Goal: Information Seeking & Learning: Learn about a topic

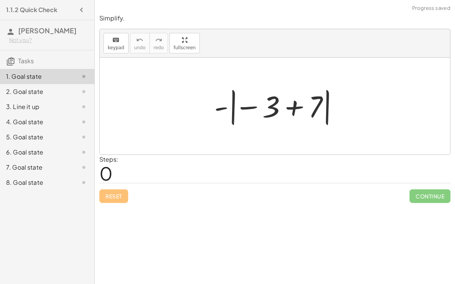
click at [291, 110] on div at bounding box center [277, 106] width 135 height 42
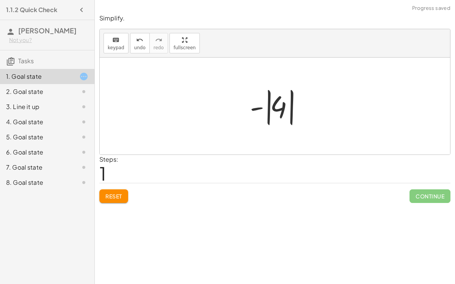
click at [265, 108] on div at bounding box center [278, 106] width 64 height 42
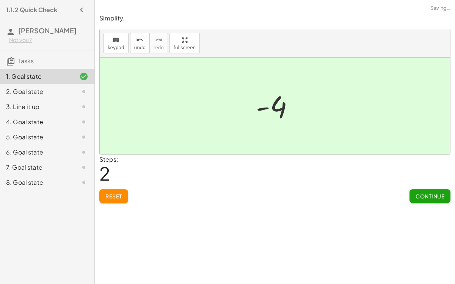
click at [421, 195] on span "Continue" at bounding box center [429, 196] width 29 height 7
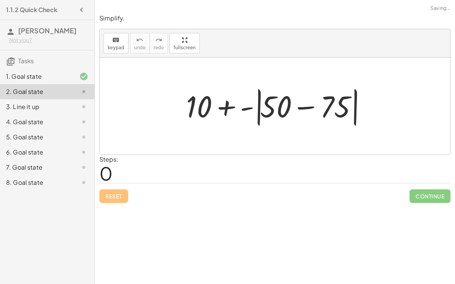
click at [303, 106] on div at bounding box center [277, 107] width 191 height 44
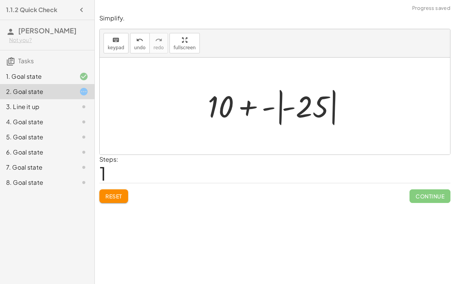
click at [279, 103] on div at bounding box center [278, 106] width 148 height 42
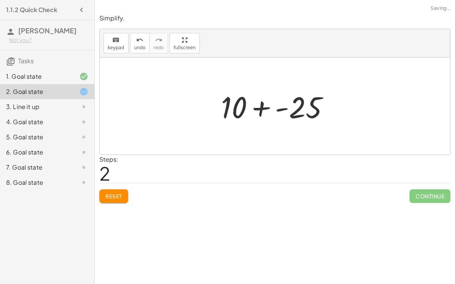
click at [281, 109] on div at bounding box center [278, 106] width 122 height 39
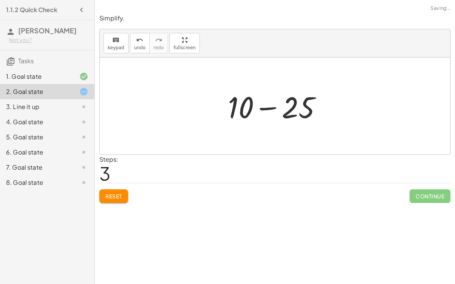
click at [265, 108] on div at bounding box center [278, 106] width 108 height 39
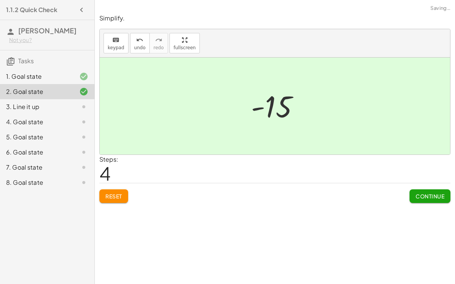
click at [0, 0] on div "Simplify. keyboard keypad undo undo redo redo fullscreen + 10 + - | + 50 − 75 |…" at bounding box center [0, 0] width 0 height 0
click at [420, 193] on span "Continue" at bounding box center [429, 196] width 29 height 7
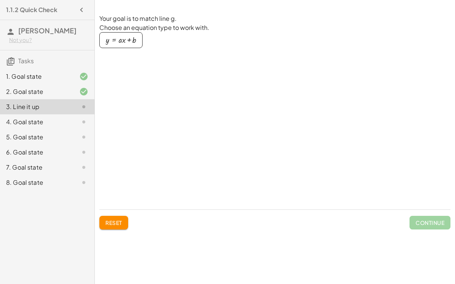
drag, startPoint x: 133, startPoint y: 43, endPoint x: 172, endPoint y: 86, distance: 57.7
click at [172, 86] on div "Your goal is to match line g. Choose an equation type to work with. y = + · a ·…" at bounding box center [176, 108] width 155 height 189
click at [130, 43] on div "button" at bounding box center [121, 40] width 30 height 8
click at [191, 113] on div at bounding box center [177, 97] width 155 height 45
click at [126, 92] on div at bounding box center [177, 97] width 155 height 45
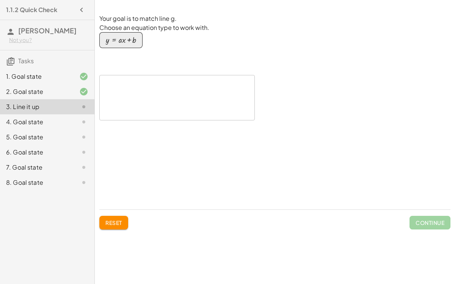
click at [113, 33] on button "y = + · a · x + b" at bounding box center [120, 40] width 43 height 16
click at [224, 105] on div "Your goal is to match line g. Choose an equation type to work with. y = + · a ·…" at bounding box center [176, 108] width 155 height 189
click at [100, 225] on button "Reset" at bounding box center [113, 223] width 29 height 14
click at [126, 40] on div "button" at bounding box center [121, 40] width 30 height 8
drag, startPoint x: 127, startPoint y: 80, endPoint x: 131, endPoint y: 81, distance: 4.7
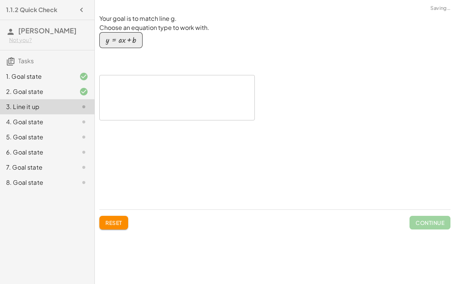
click at [131, 81] on div at bounding box center [177, 97] width 155 height 45
click at [125, 37] on div "button" at bounding box center [121, 40] width 30 height 8
drag, startPoint x: 146, startPoint y: 93, endPoint x: 235, endPoint y: 113, distance: 91.6
click at [235, 113] on div at bounding box center [177, 97] width 155 height 45
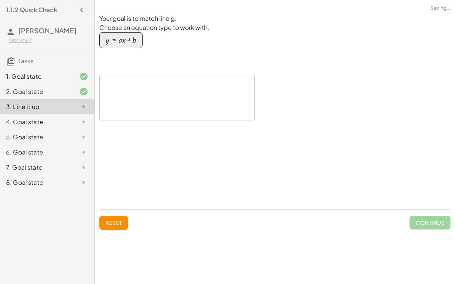
click at [244, 114] on div at bounding box center [177, 97] width 155 height 45
click at [142, 98] on div at bounding box center [177, 97] width 155 height 45
drag, startPoint x: 122, startPoint y: 40, endPoint x: 156, endPoint y: 76, distance: 49.3
click at [156, 76] on div "Your goal is to match line g. Choose an equation type to work with. y = + · a ·…" at bounding box center [176, 108] width 155 height 189
click at [172, 90] on div at bounding box center [177, 97] width 155 height 45
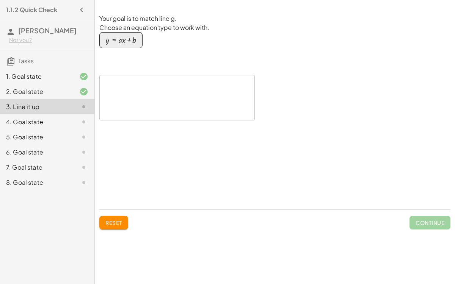
click at [172, 90] on div at bounding box center [177, 97] width 155 height 45
drag, startPoint x: 254, startPoint y: 119, endPoint x: 276, endPoint y: 137, distance: 29.4
click at [276, 137] on div "Your goal is to match line g. Choose an equation type to work with. y = + · a ·…" at bounding box center [274, 108] width 351 height 189
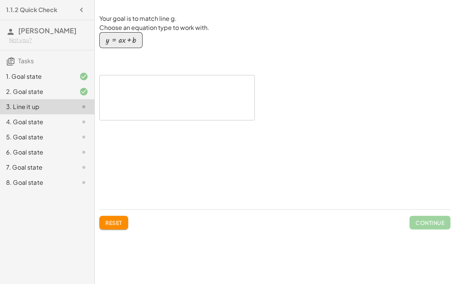
click at [172, 89] on div at bounding box center [177, 97] width 155 height 45
click at [198, 123] on div "Your goal is to match line g. Choose an equation type to work with. y = + · a ·…" at bounding box center [176, 108] width 155 height 189
click at [125, 39] on div "button" at bounding box center [121, 40] width 30 height 8
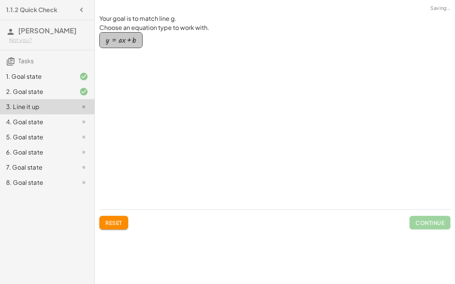
click at [125, 39] on div "button" at bounding box center [121, 40] width 30 height 8
click at [124, 43] on div "button" at bounding box center [121, 40] width 30 height 8
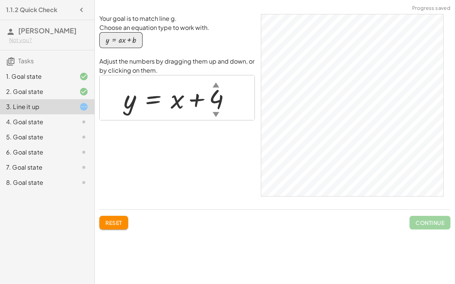
click at [216, 85] on div "▲" at bounding box center [216, 84] width 6 height 9
click at [215, 114] on div "▼" at bounding box center [216, 114] width 6 height 9
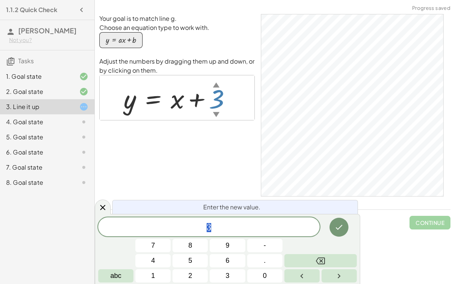
click at [215, 114] on div "▼" at bounding box center [216, 114] width 6 height 9
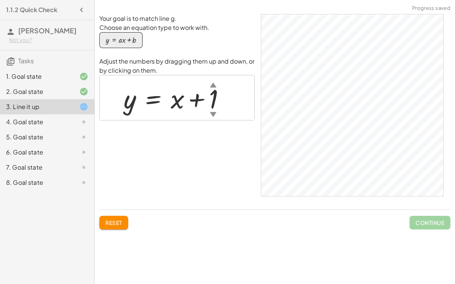
click at [213, 114] on div "▼" at bounding box center [213, 114] width 6 height 9
click at [180, 106] on div at bounding box center [180, 98] width 121 height 34
click at [174, 105] on div at bounding box center [180, 98] width 121 height 34
click at [214, 91] on div at bounding box center [180, 98] width 121 height 34
drag, startPoint x: 171, startPoint y: 100, endPoint x: 189, endPoint y: 119, distance: 25.5
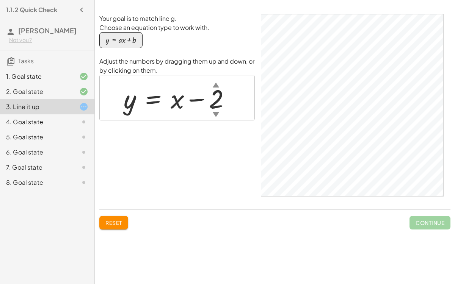
click at [189, 119] on div "y = + x − 2 ▲ ▼" at bounding box center [177, 97] width 155 height 45
drag, startPoint x: 215, startPoint y: 97, endPoint x: 202, endPoint y: 98, distance: 13.7
click at [202, 98] on div at bounding box center [180, 98] width 121 height 34
click at [195, 98] on div at bounding box center [180, 98] width 121 height 34
click at [194, 100] on div at bounding box center [180, 98] width 121 height 34
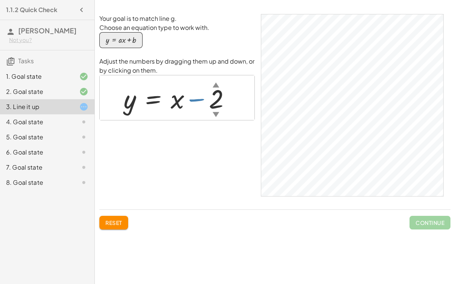
click at [194, 100] on div at bounding box center [180, 98] width 121 height 34
click at [120, 97] on div at bounding box center [180, 98] width 121 height 34
click at [132, 102] on div at bounding box center [180, 98] width 121 height 34
click at [135, 102] on div at bounding box center [180, 98] width 121 height 34
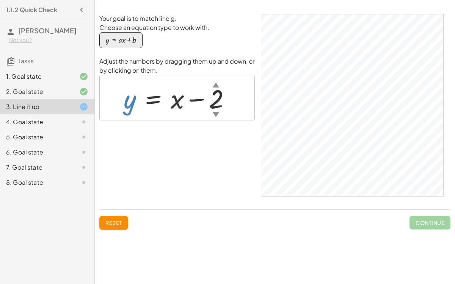
click at [135, 102] on div at bounding box center [180, 98] width 121 height 34
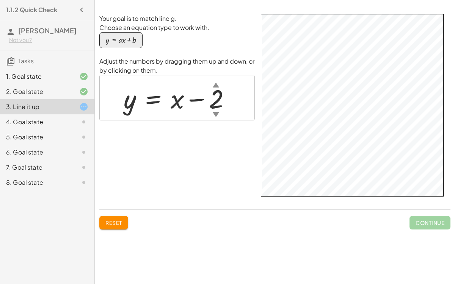
click at [171, 105] on div at bounding box center [180, 98] width 121 height 34
click at [215, 113] on div "▼" at bounding box center [216, 114] width 6 height 9
click at [141, 44] on button "y = + · a · x + b" at bounding box center [120, 40] width 43 height 16
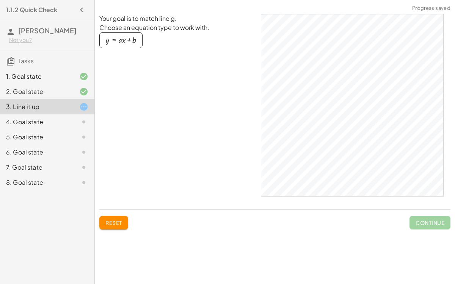
click at [111, 41] on div "button" at bounding box center [121, 40] width 30 height 8
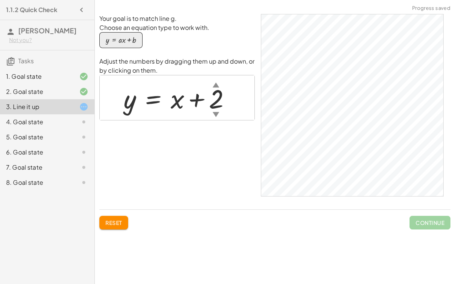
click at [217, 113] on div "▼" at bounding box center [216, 114] width 6 height 9
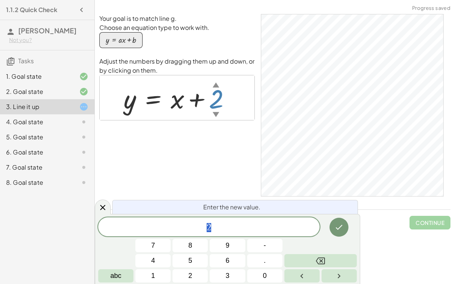
click at [216, 113] on div "▼" at bounding box center [216, 114] width 6 height 9
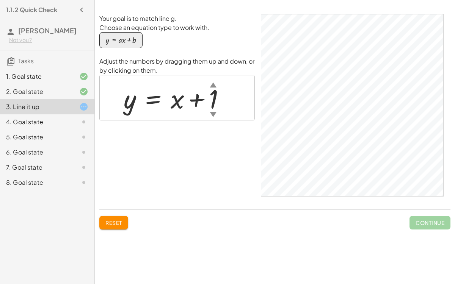
drag, startPoint x: 173, startPoint y: 104, endPoint x: 224, endPoint y: 123, distance: 54.4
click at [224, 123] on div "Your goal is to match line g. Choose an equation type to work with. y = + · a ·…" at bounding box center [176, 108] width 155 height 189
drag, startPoint x: 212, startPoint y: 97, endPoint x: 173, endPoint y: 98, distance: 39.1
click at [173, 98] on div at bounding box center [177, 98] width 115 height 34
drag, startPoint x: 213, startPoint y: 89, endPoint x: 213, endPoint y: 104, distance: 14.8
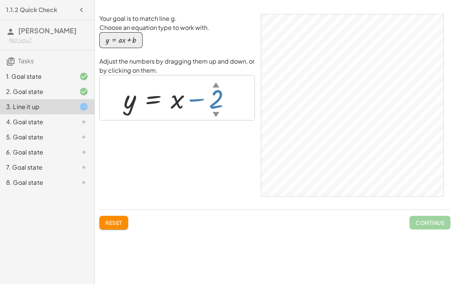
click at [153, 99] on div "y = + x − 2 ▲ ▼" at bounding box center [153, 99] width 0 height 0
drag, startPoint x: 177, startPoint y: 102, endPoint x: 176, endPoint y: 116, distance: 14.1
click at [176, 116] on div "y = + x − 2 ▲ ▼" at bounding box center [177, 98] width 130 height 38
drag, startPoint x: 193, startPoint y: 99, endPoint x: 212, endPoint y: 104, distance: 19.1
click at [212, 104] on div at bounding box center [180, 98] width 121 height 34
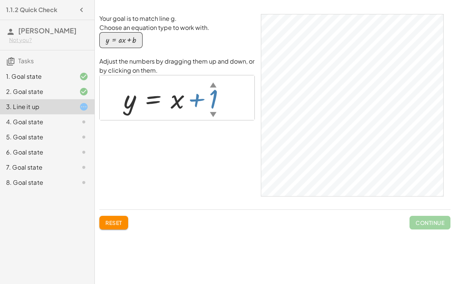
drag, startPoint x: 214, startPoint y: 100, endPoint x: 221, endPoint y: 86, distance: 14.7
click at [221, 86] on div at bounding box center [180, 98] width 121 height 34
drag, startPoint x: 132, startPoint y: 105, endPoint x: 143, endPoint y: 117, distance: 16.4
click at [143, 117] on div "y = + x + 1 ▲ ▼" at bounding box center [177, 97] width 155 height 45
click at [177, 104] on div at bounding box center [177, 98] width 115 height 34
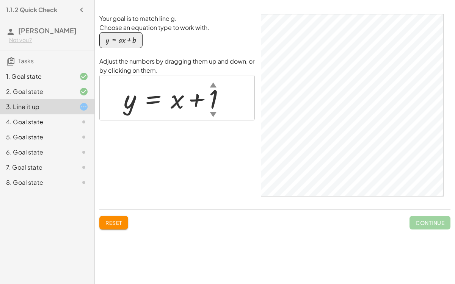
click at [177, 104] on div at bounding box center [177, 98] width 115 height 34
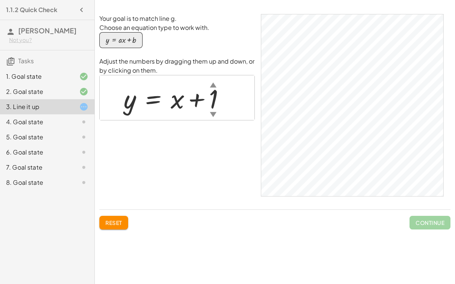
click at [177, 104] on div at bounding box center [177, 98] width 115 height 34
click at [116, 221] on span "Reset" at bounding box center [113, 222] width 17 height 7
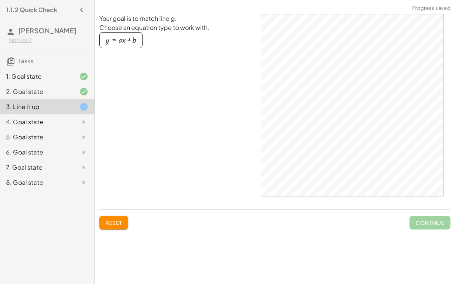
click at [129, 44] on button "y = + · a · x + b" at bounding box center [120, 40] width 43 height 16
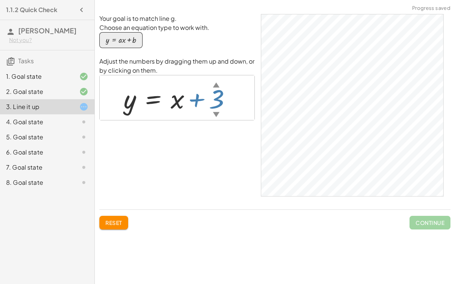
drag, startPoint x: 213, startPoint y: 96, endPoint x: 218, endPoint y: 102, distance: 8.1
click at [218, 102] on div at bounding box center [180, 98] width 121 height 34
drag, startPoint x: 218, startPoint y: 98, endPoint x: 212, endPoint y: 116, distance: 19.4
click at [153, 99] on div "y = + x − 2 ▲ ▼" at bounding box center [153, 99] width 0 height 0
click at [79, 119] on icon at bounding box center [83, 121] width 9 height 9
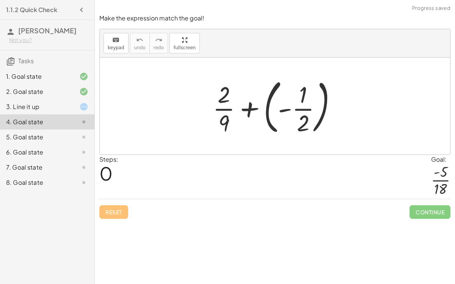
click at [303, 111] on div at bounding box center [278, 106] width 138 height 63
click at [255, 108] on div at bounding box center [278, 106] width 138 height 63
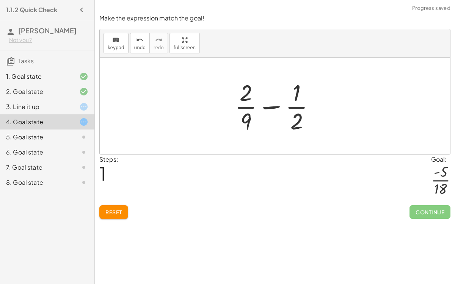
click at [270, 106] on div at bounding box center [278, 106] width 94 height 58
click at [116, 43] on icon "keyboard" at bounding box center [115, 40] width 7 height 9
click at [245, 99] on div at bounding box center [246, 93] width 13 height 27
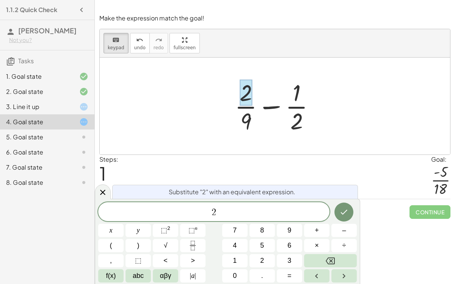
click at [312, 155] on div "Steps: 1 Goal: · - 5 · 18" at bounding box center [274, 177] width 351 height 44
click at [103, 190] on icon at bounding box center [102, 192] width 9 height 9
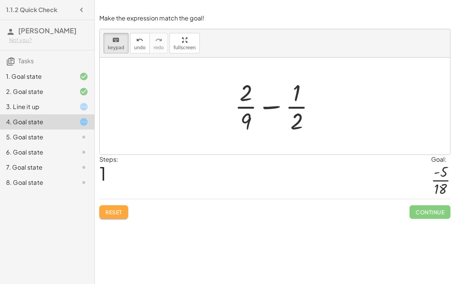
click at [119, 207] on button "Reset" at bounding box center [113, 212] width 29 height 14
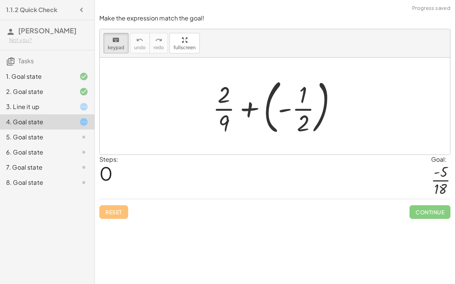
click at [252, 108] on div at bounding box center [278, 106] width 138 height 63
click at [268, 111] on div at bounding box center [278, 106] width 138 height 63
click at [300, 111] on div at bounding box center [303, 123] width 13 height 27
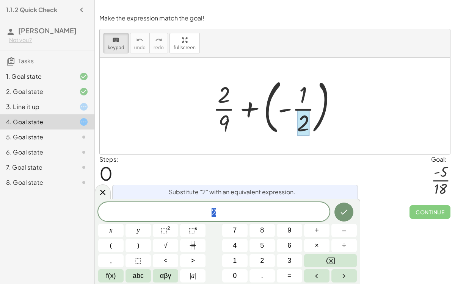
click at [283, 109] on div at bounding box center [278, 106] width 138 height 63
click at [240, 127] on div at bounding box center [278, 106] width 138 height 63
click at [105, 193] on icon at bounding box center [102, 192] width 9 height 9
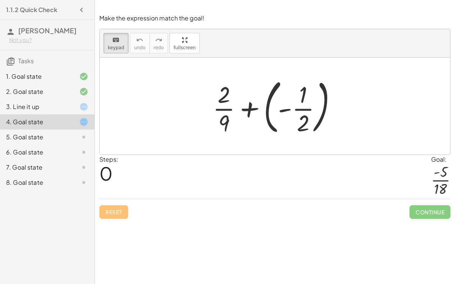
click at [253, 109] on div at bounding box center [278, 106] width 138 height 63
click at [245, 109] on div at bounding box center [278, 106] width 138 height 63
click at [248, 109] on div at bounding box center [278, 106] width 138 height 63
drag, startPoint x: 306, startPoint y: 109, endPoint x: 261, endPoint y: 106, distance: 45.6
click at [261, 106] on div at bounding box center [278, 106] width 138 height 63
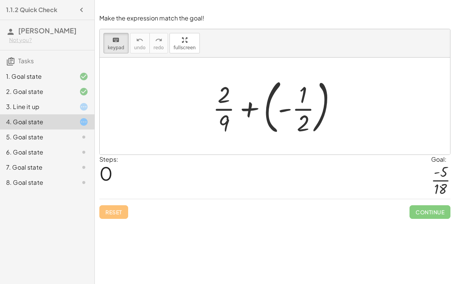
click at [247, 105] on div at bounding box center [278, 106] width 138 height 63
click at [221, 108] on div at bounding box center [278, 106] width 138 height 63
click at [224, 107] on div at bounding box center [278, 106] width 138 height 63
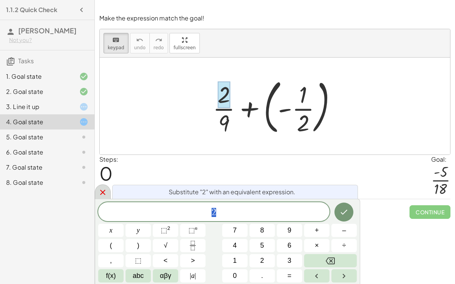
click at [101, 194] on icon at bounding box center [102, 192] width 5 height 5
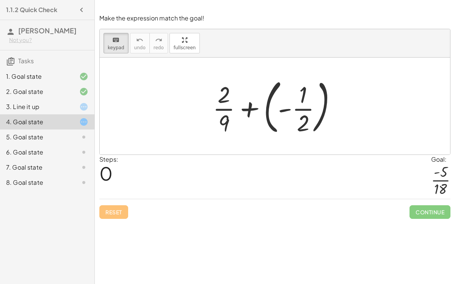
click at [305, 108] on div at bounding box center [278, 106] width 138 height 63
click at [283, 109] on div at bounding box center [278, 106] width 138 height 63
click at [283, 112] on div at bounding box center [278, 106] width 138 height 63
click at [120, 42] on div "keyboard" at bounding box center [116, 39] width 17 height 9
click at [298, 106] on div at bounding box center [278, 106] width 138 height 63
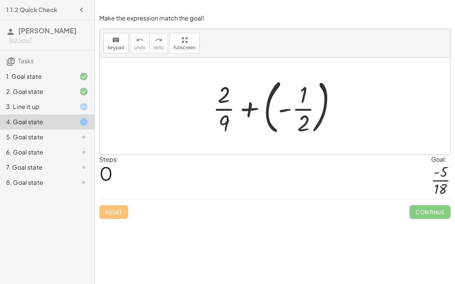
click at [297, 110] on div at bounding box center [278, 106] width 138 height 63
click at [281, 113] on div at bounding box center [278, 106] width 138 height 63
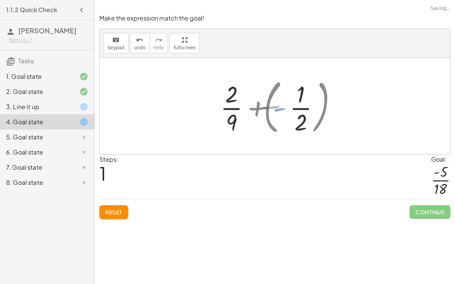
click at [280, 112] on div at bounding box center [278, 106] width 94 height 58
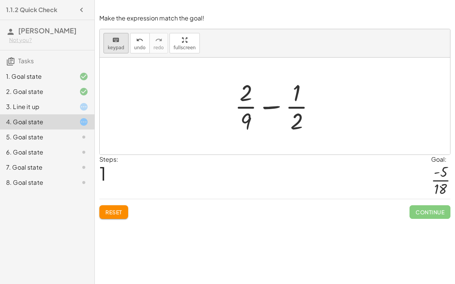
click at [121, 52] on button "keyboard keypad" at bounding box center [115, 43] width 25 height 20
click at [317, 104] on div at bounding box center [278, 106] width 94 height 58
click at [270, 107] on div at bounding box center [278, 106] width 94 height 58
click at [301, 108] on div at bounding box center [296, 121] width 13 height 27
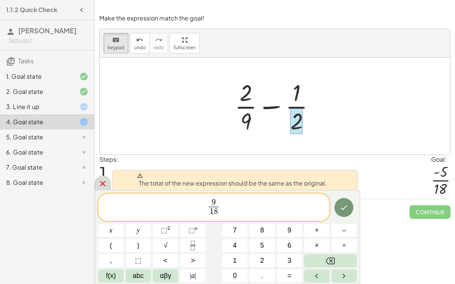
click at [106, 185] on icon at bounding box center [102, 183] width 9 height 9
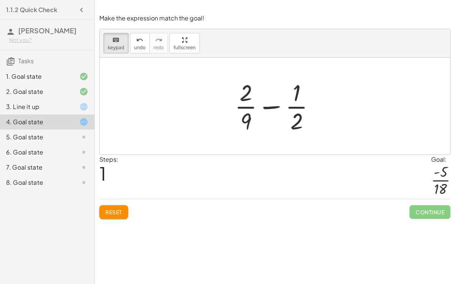
click at [274, 108] on div at bounding box center [278, 106] width 94 height 58
drag, startPoint x: 240, startPoint y: 93, endPoint x: 252, endPoint y: 121, distance: 30.2
click at [288, 103] on div at bounding box center [278, 106] width 94 height 58
click at [297, 101] on div at bounding box center [297, 93] width 8 height 27
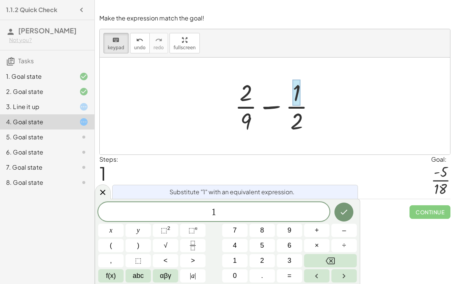
click at [273, 110] on div at bounding box center [278, 106] width 94 height 58
click at [100, 193] on icon at bounding box center [102, 192] width 9 height 9
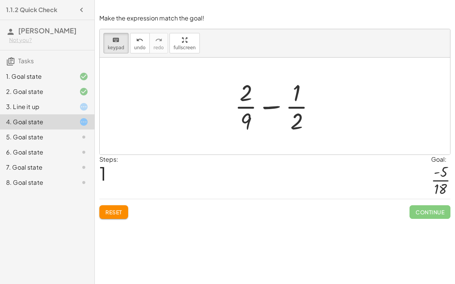
click at [293, 106] on div at bounding box center [278, 106] width 94 height 58
click at [264, 108] on div at bounding box center [278, 106] width 94 height 58
click at [291, 107] on div at bounding box center [278, 106] width 94 height 58
click at [291, 106] on div at bounding box center [278, 106] width 94 height 58
click at [291, 105] on div at bounding box center [278, 106] width 94 height 58
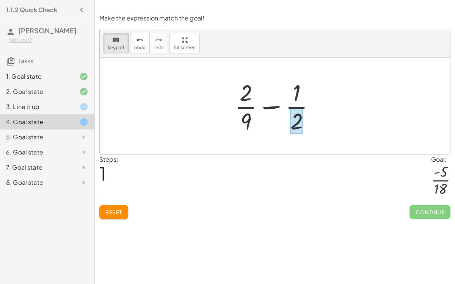
drag, startPoint x: 271, startPoint y: 73, endPoint x: 301, endPoint y: 113, distance: 50.3
click at [301, 113] on div "+ · 2 · 9 + ( - · 1 · 2 ) + · 2 · 9 · 1 · 2 −" at bounding box center [275, 106] width 350 height 97
click at [271, 105] on div at bounding box center [278, 106] width 94 height 58
click at [270, 105] on div at bounding box center [278, 106] width 94 height 58
click at [108, 40] on div "keyboard" at bounding box center [116, 39] width 17 height 9
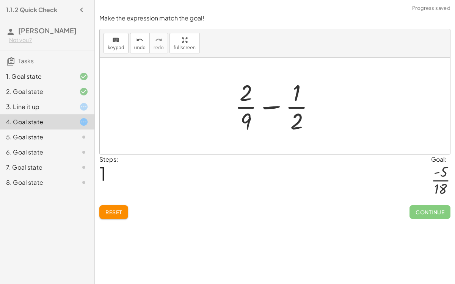
click at [269, 109] on div at bounding box center [278, 106] width 94 height 58
click at [268, 108] on div at bounding box center [278, 106] width 94 height 58
click at [246, 105] on div at bounding box center [278, 106] width 94 height 58
drag, startPoint x: 240, startPoint y: 93, endPoint x: 242, endPoint y: 118, distance: 25.1
click at [242, 118] on div at bounding box center [278, 106] width 94 height 58
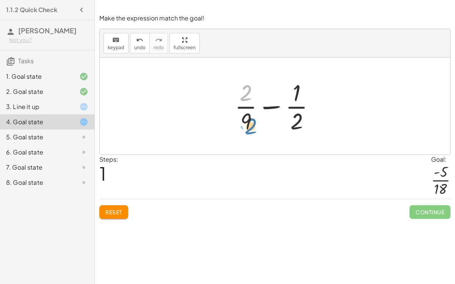
drag, startPoint x: 245, startPoint y: 95, endPoint x: 250, endPoint y: 128, distance: 32.9
click at [250, 128] on div at bounding box center [278, 106] width 94 height 58
drag, startPoint x: 299, startPoint y: 126, endPoint x: 260, endPoint y: 124, distance: 39.1
click at [260, 124] on div at bounding box center [278, 106] width 94 height 58
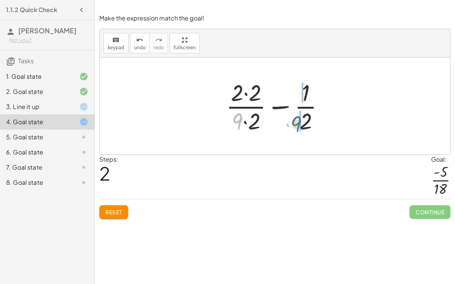
drag, startPoint x: 235, startPoint y: 124, endPoint x: 294, endPoint y: 126, distance: 59.2
click at [294, 126] on div at bounding box center [278, 106] width 112 height 58
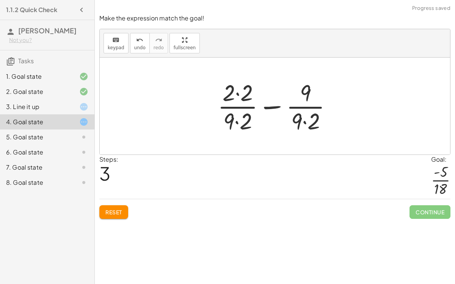
click at [305, 123] on div at bounding box center [278, 106] width 128 height 58
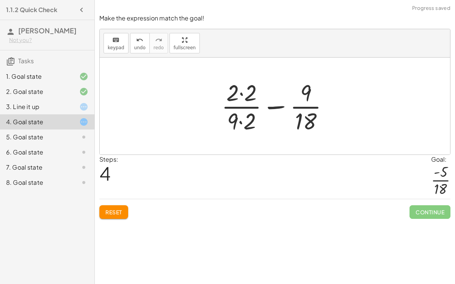
click at [239, 122] on div at bounding box center [278, 106] width 121 height 58
click at [275, 106] on div at bounding box center [278, 106] width 121 height 58
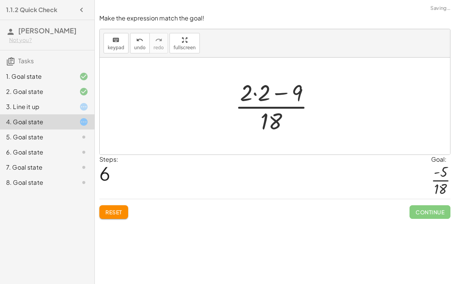
click at [252, 93] on div at bounding box center [277, 106] width 93 height 58
click at [253, 92] on div at bounding box center [277, 106] width 93 height 58
click at [269, 90] on div at bounding box center [277, 106] width 75 height 58
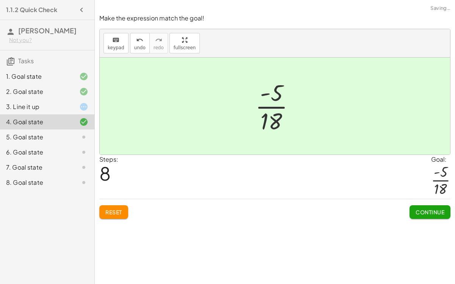
click at [416, 211] on span "Continue" at bounding box center [429, 212] width 29 height 7
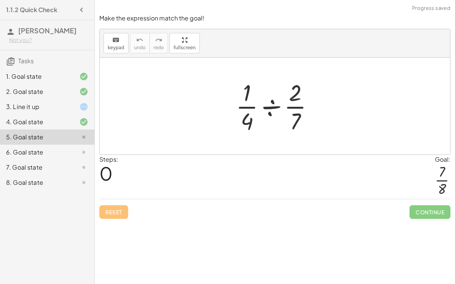
click at [316, 152] on div at bounding box center [275, 106] width 350 height 97
click at [263, 104] on div at bounding box center [277, 106] width 91 height 58
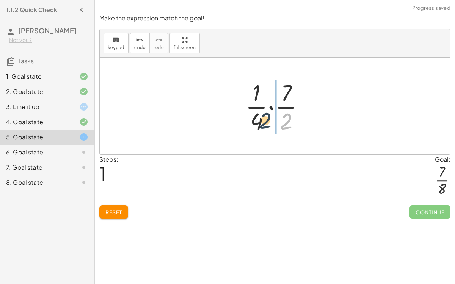
drag, startPoint x: 284, startPoint y: 121, endPoint x: 264, endPoint y: 120, distance: 20.5
click at [264, 120] on div at bounding box center [277, 106] width 73 height 58
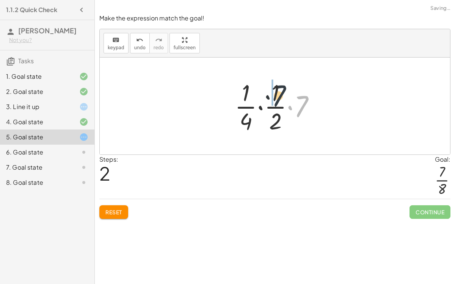
drag, startPoint x: 296, startPoint y: 109, endPoint x: 270, endPoint y: 97, distance: 28.5
click at [270, 97] on div at bounding box center [278, 106] width 94 height 58
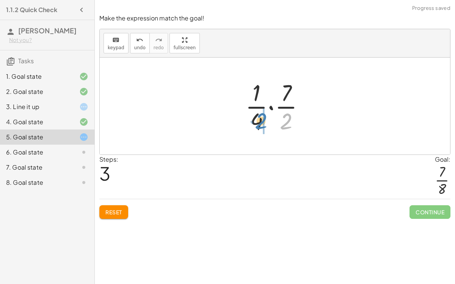
drag, startPoint x: 285, startPoint y: 117, endPoint x: 260, endPoint y: 117, distance: 25.0
click at [260, 117] on div at bounding box center [277, 106] width 73 height 58
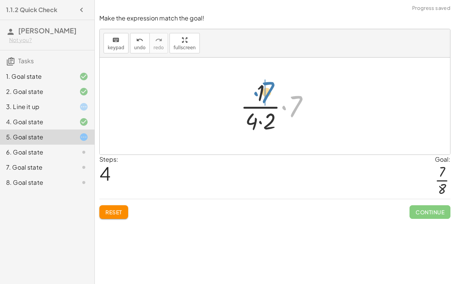
drag, startPoint x: 295, startPoint y: 107, endPoint x: 265, endPoint y: 93, distance: 32.6
click at [265, 93] on div at bounding box center [277, 106] width 82 height 58
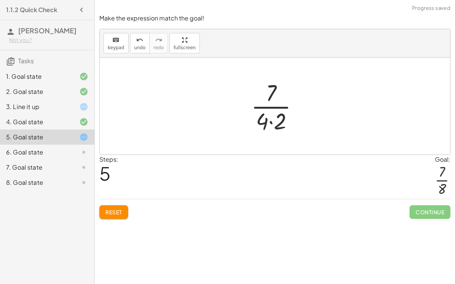
click at [275, 125] on div at bounding box center [277, 106] width 61 height 58
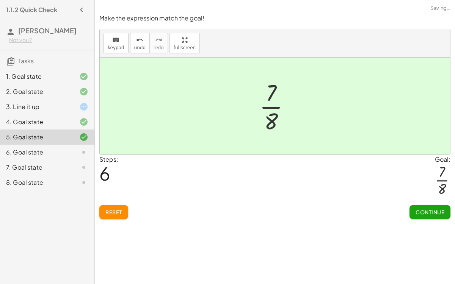
click at [416, 204] on div "Continue" at bounding box center [429, 209] width 41 height 20
click at [415, 209] on span "Continue" at bounding box center [429, 212] width 29 height 7
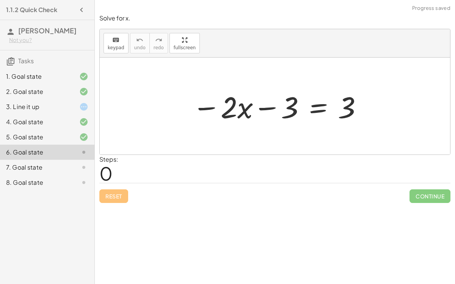
click at [268, 108] on div at bounding box center [277, 106] width 178 height 39
click at [119, 45] on span "keypad" at bounding box center [116, 47] width 17 height 5
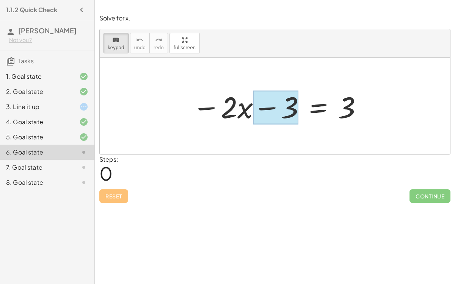
click at [297, 112] on div at bounding box center [275, 108] width 45 height 34
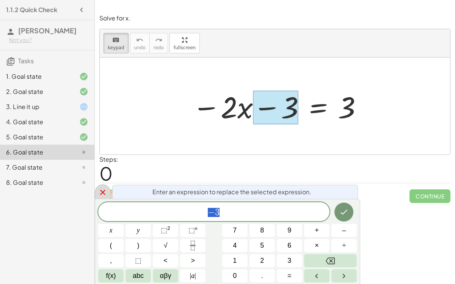
click at [101, 191] on icon at bounding box center [102, 192] width 5 height 5
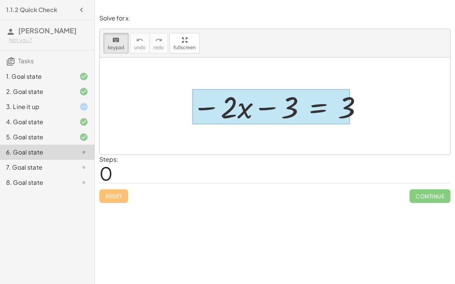
click at [324, 102] on div at bounding box center [271, 106] width 158 height 35
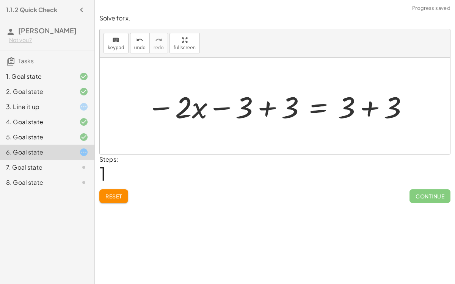
click at [368, 109] on div at bounding box center [278, 106] width 270 height 39
click at [263, 107] on div at bounding box center [255, 106] width 224 height 39
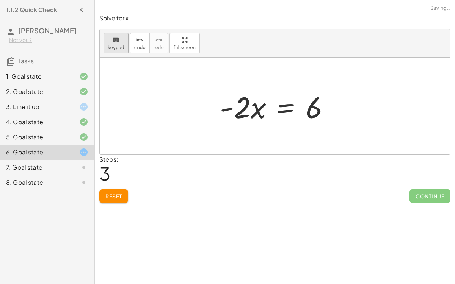
click at [115, 43] on icon "keyboard" at bounding box center [115, 40] width 7 height 9
click at [117, 47] on span "keypad" at bounding box center [116, 47] width 17 height 5
click at [116, 48] on span "keypad" at bounding box center [116, 47] width 17 height 5
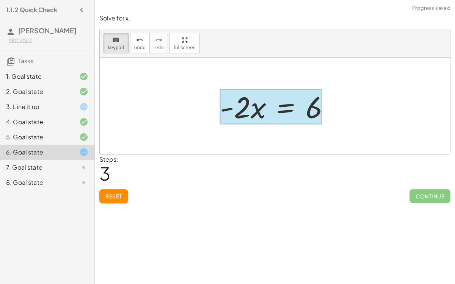
click at [268, 101] on div at bounding box center [271, 106] width 102 height 35
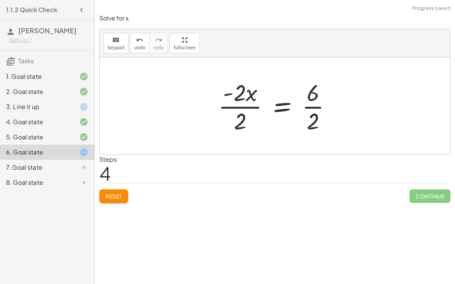
click at [240, 111] on div at bounding box center [277, 106] width 127 height 58
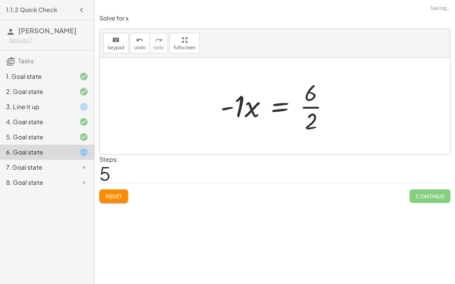
click at [304, 105] on div at bounding box center [277, 106] width 123 height 58
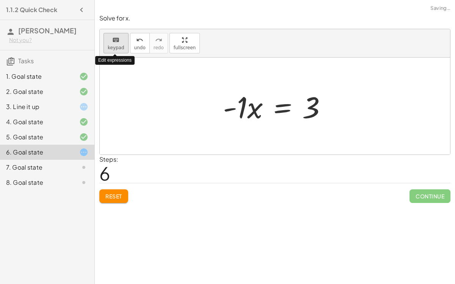
click at [120, 45] on span "keypad" at bounding box center [116, 47] width 17 height 5
click at [121, 47] on span "keypad" at bounding box center [116, 47] width 17 height 5
click at [122, 46] on span "keypad" at bounding box center [116, 47] width 17 height 5
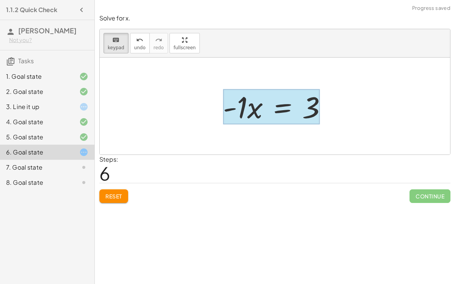
click at [286, 111] on div at bounding box center [271, 106] width 97 height 35
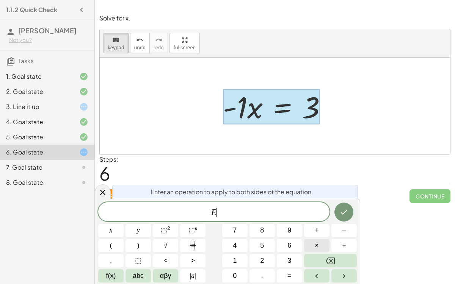
click at [312, 247] on button "×" at bounding box center [316, 245] width 25 height 13
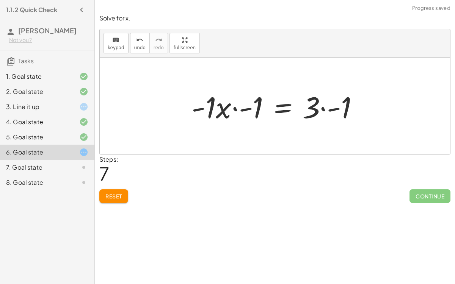
click at [242, 108] on div at bounding box center [278, 106] width 181 height 39
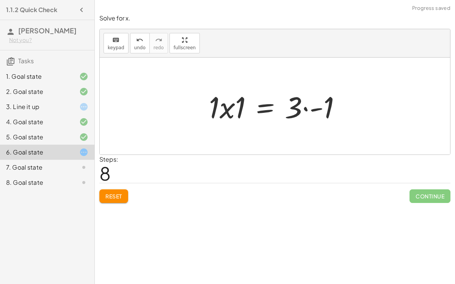
click at [313, 110] on div at bounding box center [278, 106] width 146 height 39
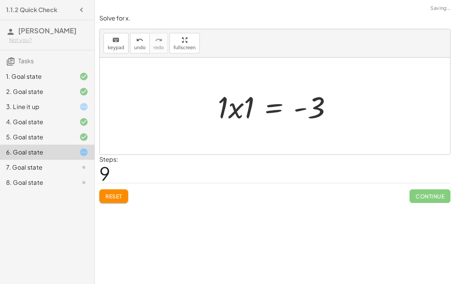
click at [234, 110] on div at bounding box center [278, 106] width 128 height 39
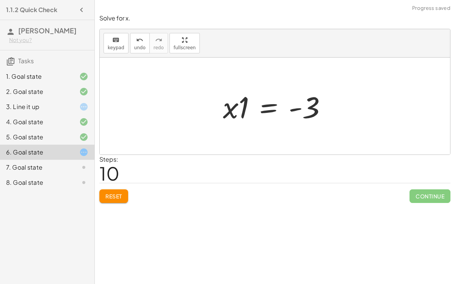
click at [241, 113] on div at bounding box center [277, 106] width 117 height 39
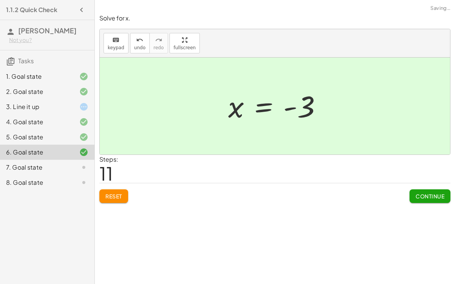
click at [412, 194] on button "Continue" at bounding box center [429, 196] width 41 height 14
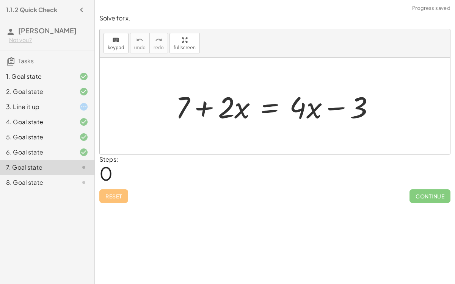
click at [335, 108] on div at bounding box center [278, 106] width 213 height 39
drag, startPoint x: 355, startPoint y: 108, endPoint x: 204, endPoint y: 117, distance: 151.4
click at [204, 117] on div at bounding box center [278, 106] width 213 height 39
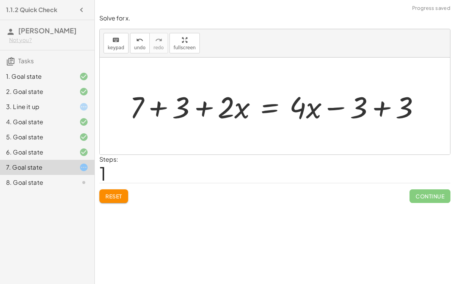
click at [155, 108] on div at bounding box center [278, 106] width 304 height 39
click at [383, 107] on div at bounding box center [295, 106] width 270 height 39
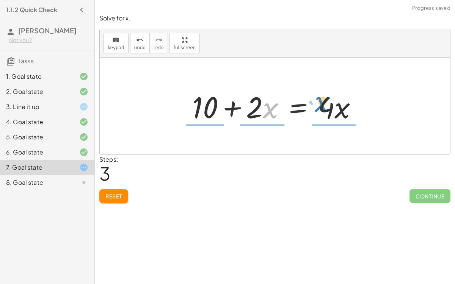
drag, startPoint x: 263, startPoint y: 110, endPoint x: 315, endPoint y: 103, distance: 52.4
click at [315, 103] on div at bounding box center [277, 106] width 178 height 39
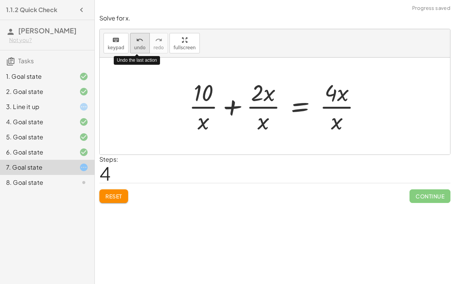
click at [134, 48] on span "undo" at bounding box center [139, 47] width 11 height 5
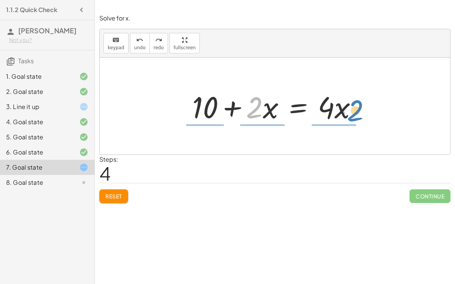
drag, startPoint x: 259, startPoint y: 106, endPoint x: 360, endPoint y: 109, distance: 100.5
click at [360, 109] on div at bounding box center [277, 106] width 178 height 39
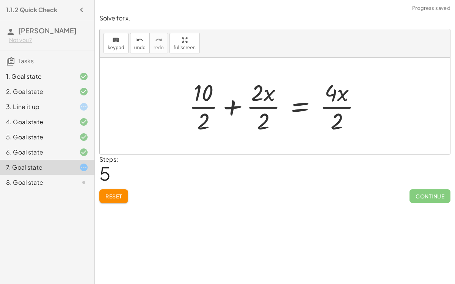
click at [262, 103] on div at bounding box center [278, 106] width 186 height 58
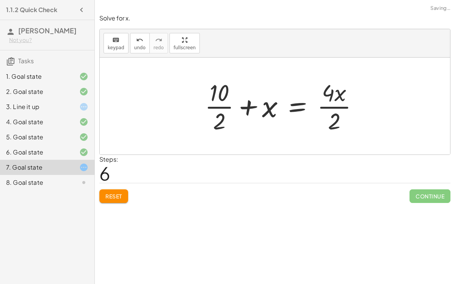
click at [221, 105] on div at bounding box center [284, 106] width 167 height 58
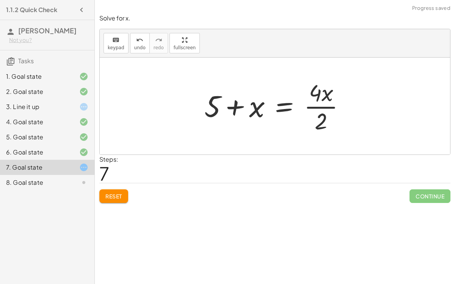
click at [318, 110] on div at bounding box center [277, 106] width 154 height 58
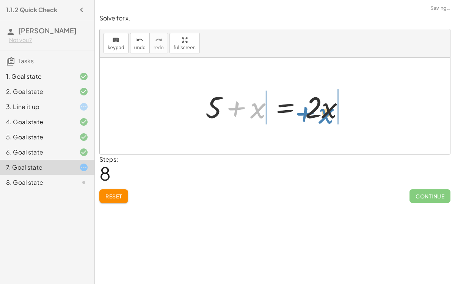
drag, startPoint x: 253, startPoint y: 109, endPoint x: 321, endPoint y: 114, distance: 68.0
click at [321, 114] on div at bounding box center [278, 106] width 153 height 39
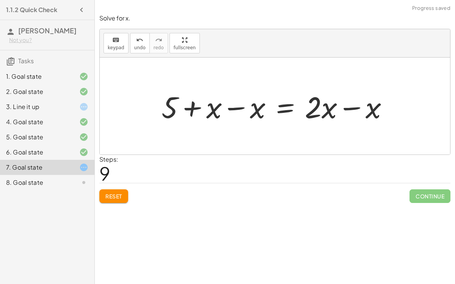
click at [233, 108] on div at bounding box center [278, 106] width 240 height 39
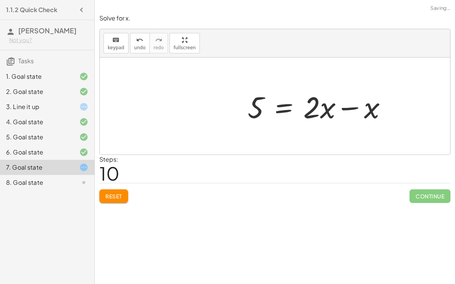
click at [344, 106] on div at bounding box center [320, 106] width 153 height 39
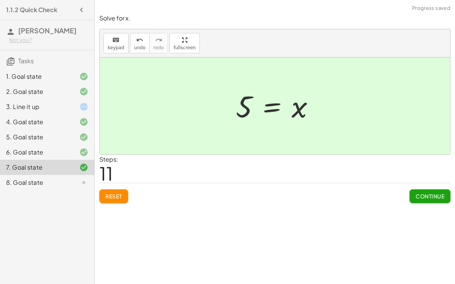
click at [427, 194] on span "Continue" at bounding box center [429, 196] width 29 height 7
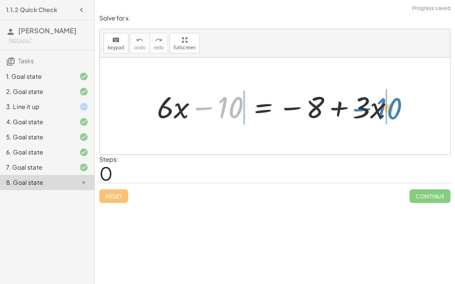
drag, startPoint x: 226, startPoint y: 110, endPoint x: 383, endPoint y: 111, distance: 156.5
click at [383, 111] on div at bounding box center [277, 106] width 249 height 39
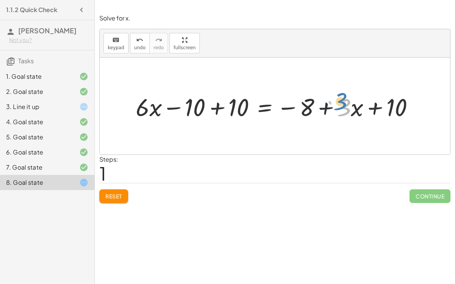
drag, startPoint x: 343, startPoint y: 108, endPoint x: 340, endPoint y: 103, distance: 5.8
click at [340, 103] on div at bounding box center [278, 106] width 292 height 32
drag, startPoint x: 331, startPoint y: 91, endPoint x: 180, endPoint y: 85, distance: 150.6
click at [180, 85] on div "+ · 6 · x − 10 = − 8 + · 3 · x + · 3 · x + · 6 · x = − 8 + · 3 · x − 10 + 10 + …" at bounding box center [275, 106] width 350 height 97
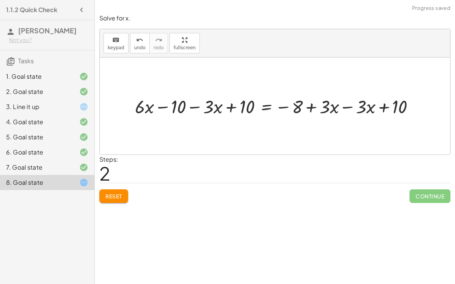
click at [344, 106] on div at bounding box center [277, 106] width 293 height 25
click at [313, 105] on div at bounding box center [241, 106] width 221 height 25
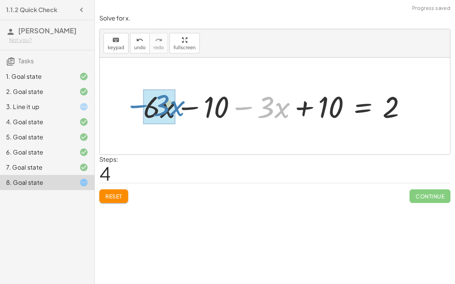
drag, startPoint x: 256, startPoint y: 107, endPoint x: 153, endPoint y: 105, distance: 103.5
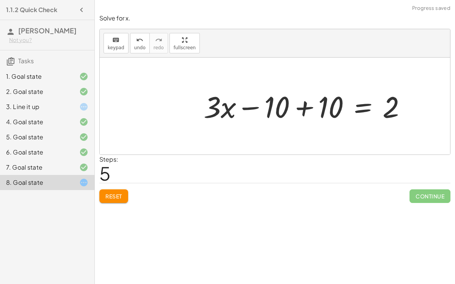
click at [305, 108] on div at bounding box center [308, 106] width 216 height 39
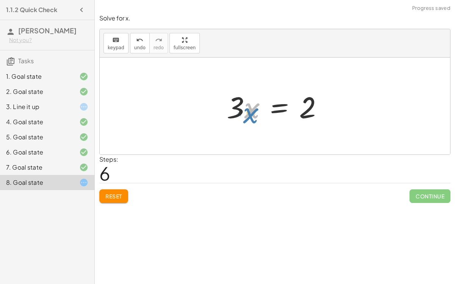
drag, startPoint x: 249, startPoint y: 109, endPoint x: 253, endPoint y: 113, distance: 5.6
click at [253, 113] on div at bounding box center [278, 106] width 110 height 39
drag, startPoint x: 230, startPoint y: 99, endPoint x: 244, endPoint y: 125, distance: 29.5
click at [244, 125] on div "+ · 6 · x − 10 = − 8 + · 3 · x + · 6 · x − 10 + 10 = − 8 + · 3 · x + 10 + · 6 ·…" at bounding box center [274, 106] width 119 height 43
drag, startPoint x: 246, startPoint y: 101, endPoint x: 287, endPoint y: 126, distance: 48.0
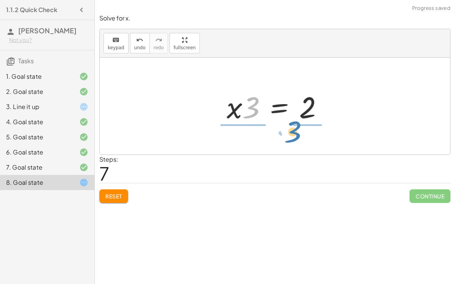
click at [287, 126] on div "+ · 6 · x − 10 = − 8 + · 3 · x + · 6 · x − 10 + 10 = − 8 + · 3 · x + 10 + · 6 ·…" at bounding box center [274, 106] width 119 height 43
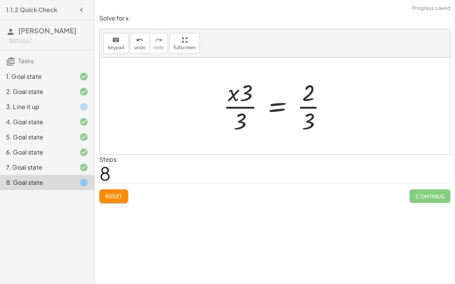
click at [241, 107] on div at bounding box center [277, 106] width 117 height 58
click at [304, 106] on div at bounding box center [277, 106] width 117 height 58
drag, startPoint x: 244, startPoint y: 95, endPoint x: 224, endPoint y: 97, distance: 20.6
click at [224, 97] on div at bounding box center [277, 106] width 117 height 58
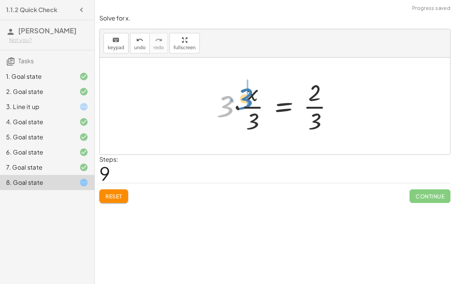
drag, startPoint x: 217, startPoint y: 103, endPoint x: 236, endPoint y: 96, distance: 20.6
click at [236, 96] on div at bounding box center [278, 106] width 130 height 58
click at [243, 104] on div at bounding box center [283, 106] width 117 height 58
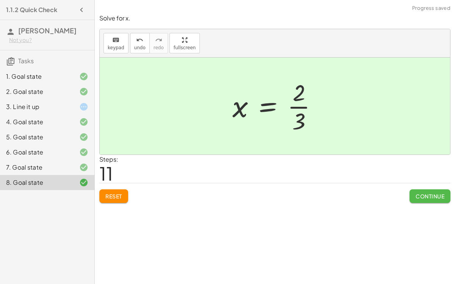
click at [412, 195] on button "Continue" at bounding box center [429, 196] width 41 height 14
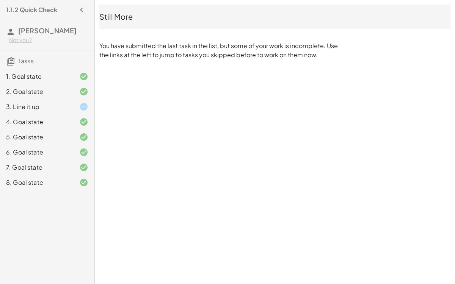
click at [72, 104] on div at bounding box center [77, 106] width 21 height 9
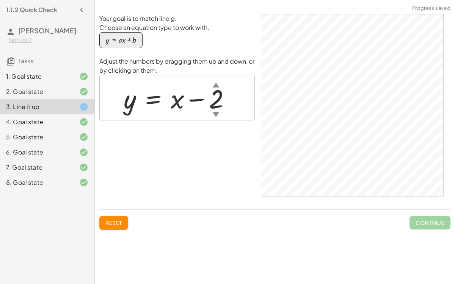
click at [160, 106] on div at bounding box center [180, 98] width 121 height 34
drag, startPoint x: 172, startPoint y: 106, endPoint x: 217, endPoint y: 141, distance: 57.5
click at [217, 141] on div "Your goal is to match line g. Choose an equation type to work with. y = + · a ·…" at bounding box center [176, 108] width 155 height 189
drag, startPoint x: 212, startPoint y: 97, endPoint x: 186, endPoint y: 92, distance: 26.6
click at [186, 92] on div at bounding box center [180, 98] width 121 height 34
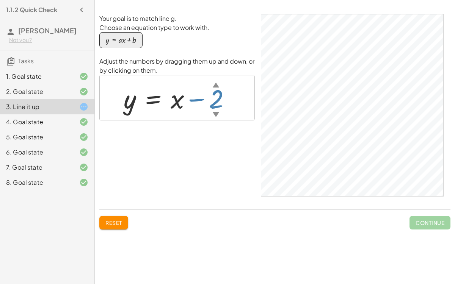
drag, startPoint x: 215, startPoint y: 107, endPoint x: 210, endPoint y: 110, distance: 5.4
click at [210, 110] on div at bounding box center [180, 98] width 121 height 34
click at [70, 175] on div "8. Goal state" at bounding box center [47, 182] width 94 height 15
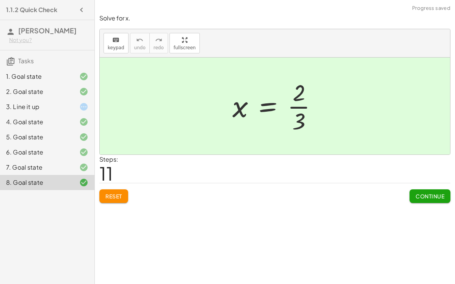
click at [437, 193] on span "Continue" at bounding box center [429, 196] width 29 height 7
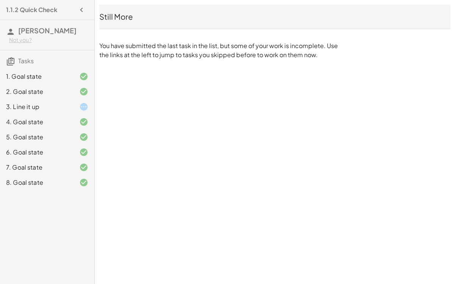
click at [63, 108] on div "3. Line it up" at bounding box center [36, 106] width 61 height 9
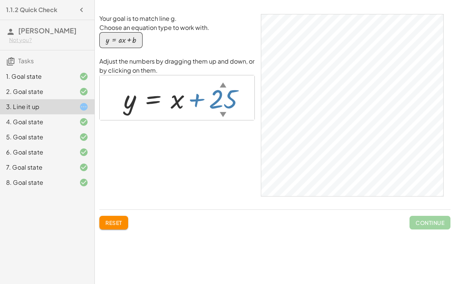
drag, startPoint x: 213, startPoint y: 96, endPoint x: 163, endPoint y: 45, distance: 70.5
click at [163, 45] on div "Your goal is to match line g. Choose an equation type to work with. y = + · a ·…" at bounding box center [176, 108] width 155 height 189
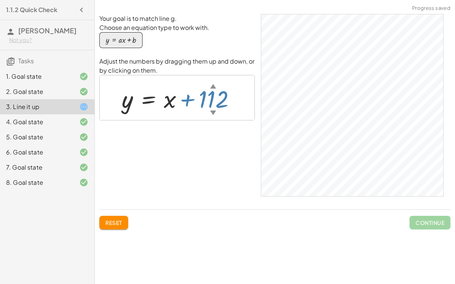
drag, startPoint x: 209, startPoint y: 96, endPoint x: 198, endPoint y: 0, distance: 96.5
click at [198, 0] on div "Simplify. keyboard keypad undo undo redo redo fullscreen × Steps: 0 Reset Conti…" at bounding box center [275, 142] width 360 height 284
drag, startPoint x: 212, startPoint y: 108, endPoint x: 207, endPoint y: 49, distance: 58.5
click at [207, 49] on div "Your goal is to match line g. Choose an equation type to work with. y = + · a ·…" at bounding box center [176, 108] width 155 height 189
drag, startPoint x: 215, startPoint y: 98, endPoint x: 195, endPoint y: 0, distance: 99.7
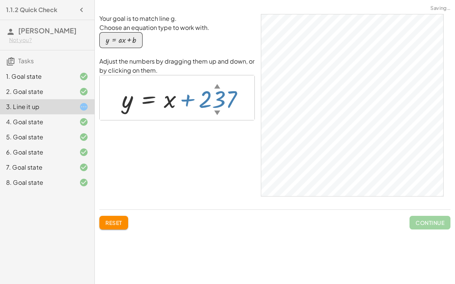
click at [195, 0] on div "Simplify. keyboard keypad undo undo redo redo fullscreen × Steps: 0 Reset Conti…" at bounding box center [275, 142] width 360 height 284
drag, startPoint x: 200, startPoint y: 101, endPoint x: 290, endPoint y: 0, distance: 135.3
click at [290, 0] on div "Simplify. keyboard keypad undo undo redo redo fullscreen × Steps: 0 Reset Conti…" at bounding box center [275, 142] width 360 height 284
drag, startPoint x: 204, startPoint y: 101, endPoint x: 202, endPoint y: 0, distance: 100.8
click at [202, 0] on div "Simplify. keyboard keypad undo undo redo redo fullscreen × Steps: 0 Reset Conti…" at bounding box center [275, 142] width 360 height 284
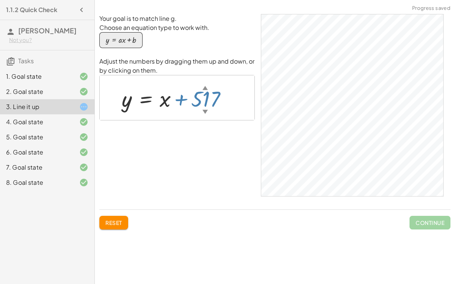
drag, startPoint x: 209, startPoint y: 99, endPoint x: 199, endPoint y: 0, distance: 99.1
click at [199, 0] on div "Simplify. keyboard keypad undo undo redo redo fullscreen × Steps: 0 Reset Conti…" at bounding box center [275, 142] width 360 height 284
drag, startPoint x: 203, startPoint y: 111, endPoint x: 185, endPoint y: 0, distance: 112.8
click at [185, 0] on div "Simplify. keyboard keypad undo undo redo redo fullscreen × Steps: 0 Reset Conti…" at bounding box center [275, 142] width 360 height 284
drag, startPoint x: 208, startPoint y: 112, endPoint x: 224, endPoint y: 0, distance: 113.3
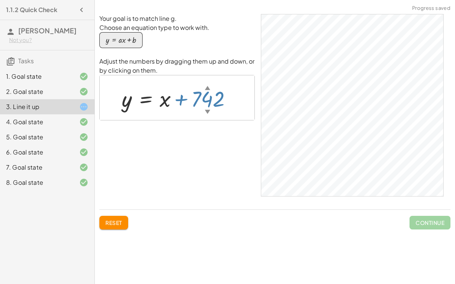
click at [224, 0] on div "Simplify. keyboard keypad undo undo redo redo fullscreen × Steps: 0 Reset Conti…" at bounding box center [275, 142] width 360 height 284
drag, startPoint x: 208, startPoint y: 110, endPoint x: 205, endPoint y: 3, distance: 106.5
click at [205, 3] on div "Simplify. keyboard keypad undo undo redo redo fullscreen × Steps: 0 Reset Conti…" at bounding box center [275, 142] width 360 height 284
drag, startPoint x: 207, startPoint y: 110, endPoint x: 197, endPoint y: 0, distance: 109.6
click at [197, 0] on div "Simplify. keyboard keypad undo undo redo redo fullscreen × Steps: 0 Reset Conti…" at bounding box center [275, 142] width 360 height 284
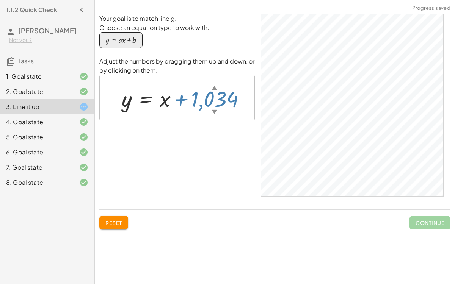
drag, startPoint x: 206, startPoint y: 111, endPoint x: 207, endPoint y: 0, distance: 110.7
click at [207, 0] on div "Simplify. keyboard keypad undo undo redo redo fullscreen × Steps: 0 Reset Conti…" at bounding box center [275, 142] width 360 height 284
drag, startPoint x: 201, startPoint y: 100, endPoint x: 211, endPoint y: 0, distance: 100.2
click at [211, 0] on div "Simplify. keyboard keypad undo undo redo redo fullscreen × Steps: 0 Reset Conti…" at bounding box center [275, 142] width 360 height 284
drag, startPoint x: 200, startPoint y: 102, endPoint x: 176, endPoint y: 0, distance: 105.2
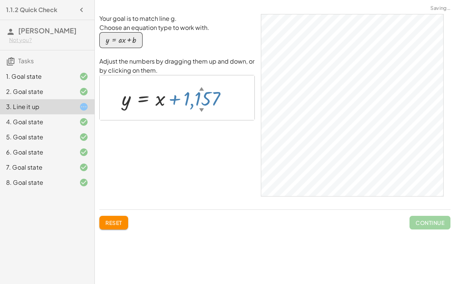
click at [176, 0] on div "Simplify. keyboard keypad undo undo redo redo fullscreen × Steps: 0 Reset Conti…" at bounding box center [275, 142] width 360 height 284
drag, startPoint x: 205, startPoint y: 110, endPoint x: 173, endPoint y: 13, distance: 102.5
click at [0, 0] on div "Your goal is to match line g. Choose an equation type to work with. y = + · a ·…" at bounding box center [0, 0] width 0 height 0
drag, startPoint x: 205, startPoint y: 100, endPoint x: 165, endPoint y: 0, distance: 108.3
click at [165, 0] on div "Simplify. keyboard keypad undo undo redo redo fullscreen × Steps: 0 Reset Conti…" at bounding box center [275, 142] width 360 height 284
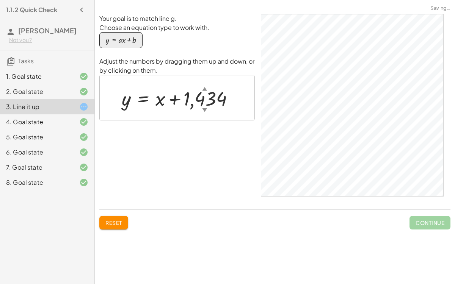
click at [205, 89] on div "▲" at bounding box center [204, 88] width 5 height 7
click at [213, 99] on div at bounding box center [180, 97] width 129 height 17
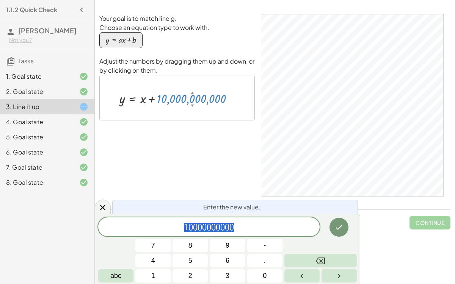
click at [244, 226] on span "1 0 0 0 0 0 0 0 0 0 0" at bounding box center [208, 227] width 221 height 11
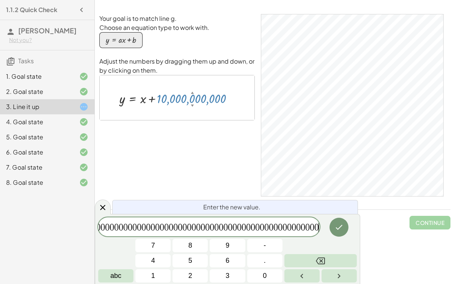
scroll to position [0, 63]
click at [341, 234] on button "Done" at bounding box center [338, 227] width 19 height 19
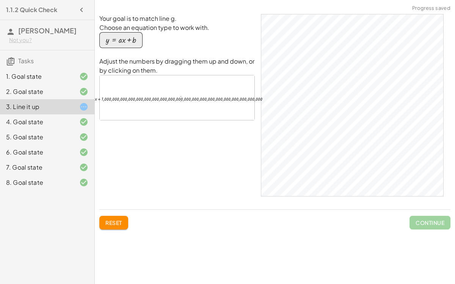
click at [253, 98] on div at bounding box center [180, 98] width 194 height 9
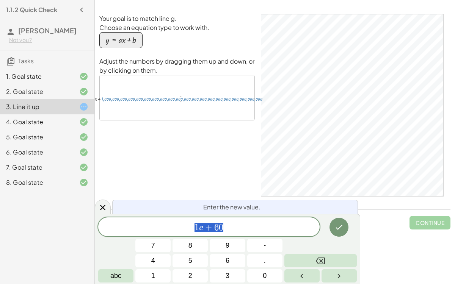
click at [232, 229] on span "1 e + 6 0" at bounding box center [208, 227] width 221 height 11
click at [334, 228] on icon "Done" at bounding box center [338, 227] width 9 height 9
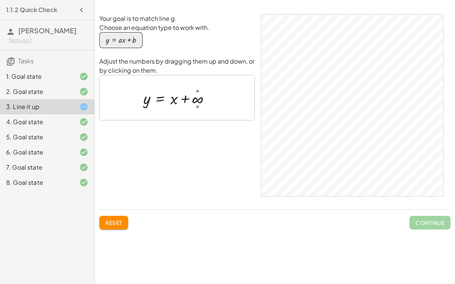
click at [197, 99] on div at bounding box center [179, 97] width 81 height 21
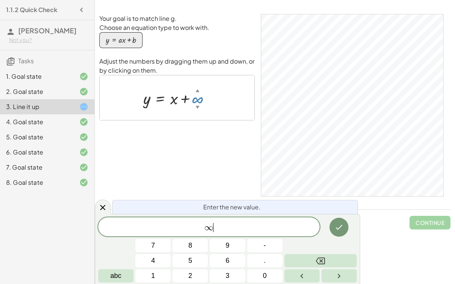
click at [224, 227] on span "∞ ​" at bounding box center [208, 227] width 221 height 11
click at [336, 231] on icon "Done" at bounding box center [338, 227] width 9 height 9
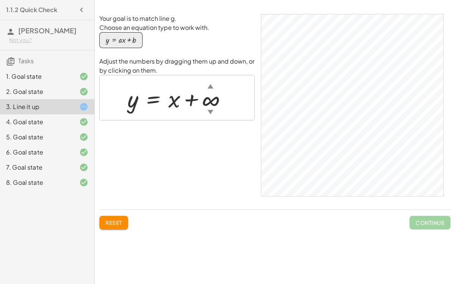
click at [113, 223] on span "Reset" at bounding box center [113, 222] width 17 height 7
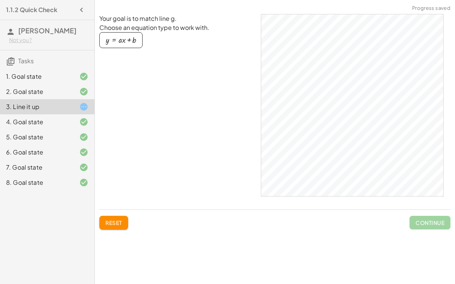
click at [131, 35] on button "y = + · a · x + b" at bounding box center [120, 40] width 43 height 16
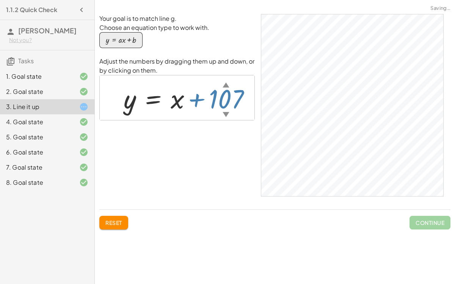
drag, startPoint x: 216, startPoint y: 106, endPoint x: 225, endPoint y: 1, distance: 106.1
click at [225, 1] on div "Simplify. keyboard keypad undo undo redo redo fullscreen × Steps: 0 Reset Conti…" at bounding box center [275, 142] width 360 height 284
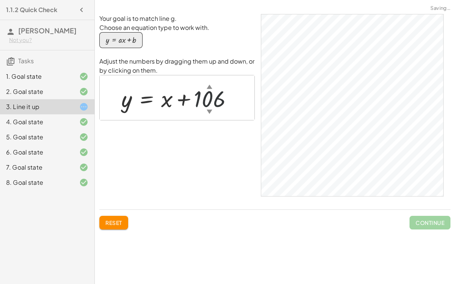
drag, startPoint x: 207, startPoint y: 104, endPoint x: 119, endPoint y: 0, distance: 136.6
click at [119, 0] on div "Simplify. keyboard keypad undo undo redo redo fullscreen × Steps: 0 Reset Conti…" at bounding box center [275, 142] width 360 height 284
drag, startPoint x: 210, startPoint y: 110, endPoint x: 180, endPoint y: 27, distance: 88.0
click at [180, 27] on div "Your goal is to match line g. Choose an equation type to work with. y = + · a ·…" at bounding box center [176, 108] width 155 height 189
click at [207, 102] on div at bounding box center [181, 98] width 129 height 30
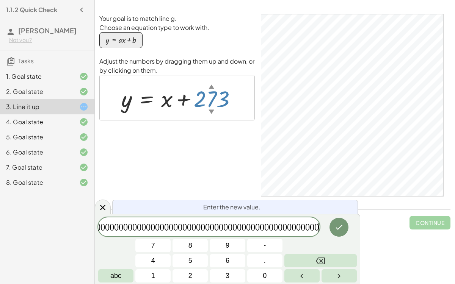
scroll to position [0, 1314]
click at [335, 222] on button "Done" at bounding box center [338, 227] width 19 height 19
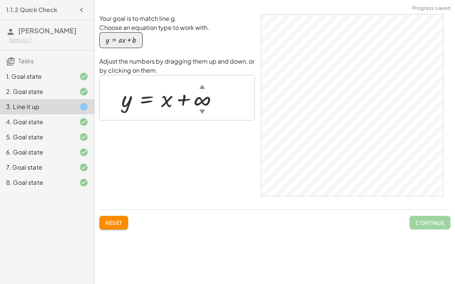
click at [200, 111] on div "▼" at bounding box center [202, 112] width 6 height 8
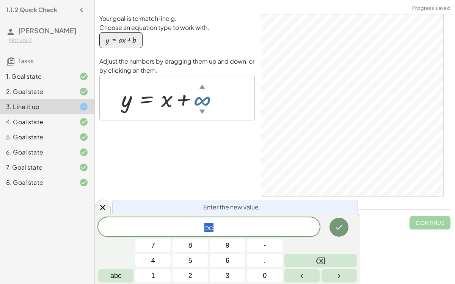
click at [200, 111] on div "▼" at bounding box center [202, 112] width 6 height 8
click at [338, 229] on icon "Done" at bounding box center [339, 227] width 7 height 5
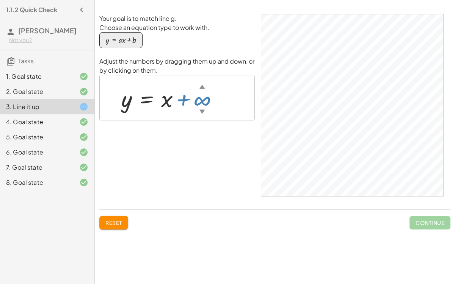
drag, startPoint x: 196, startPoint y: 99, endPoint x: 199, endPoint y: 130, distance: 32.1
click at [199, 130] on div "Your goal is to match line g. Choose an equation type to work with. y = + · a ·…" at bounding box center [176, 108] width 155 height 189
drag, startPoint x: 201, startPoint y: 100, endPoint x: 219, endPoint y: 180, distance: 82.0
click at [219, 180] on div "Your goal is to match line g. Choose an equation type to work with. y = + · a ·…" at bounding box center [176, 108] width 155 height 189
drag, startPoint x: 200, startPoint y: 100, endPoint x: 211, endPoint y: 175, distance: 75.8
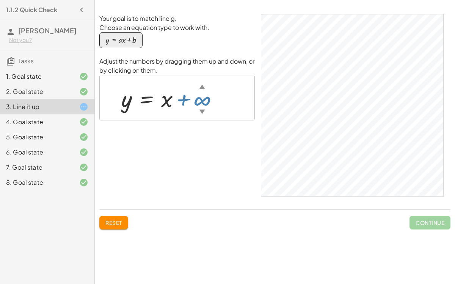
click at [211, 175] on div "Your goal is to match line g. Choose an equation type to work with. y = + · a ·…" at bounding box center [176, 108] width 155 height 189
drag, startPoint x: 201, startPoint y: 96, endPoint x: 208, endPoint y: 182, distance: 86.4
click at [208, 182] on div "Your goal is to match line g. Choose an equation type to work with. y = + · a ·…" at bounding box center [176, 108] width 155 height 189
drag, startPoint x: 207, startPoint y: 97, endPoint x: 185, endPoint y: 238, distance: 141.9
click at [0, 0] on div "Your goal is to match line g. Choose an equation type to work with. y = + · a ·…" at bounding box center [0, 0] width 0 height 0
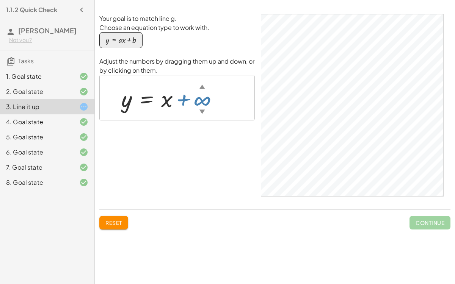
drag, startPoint x: 202, startPoint y: 94, endPoint x: 202, endPoint y: 184, distance: 90.2
click at [202, 184] on div "Your goal is to match line g. Choose an equation type to work with. y = + · a ·…" at bounding box center [176, 108] width 155 height 189
drag, startPoint x: 198, startPoint y: 86, endPoint x: 171, endPoint y: 256, distance: 172.3
click at [171, 256] on div "Simplify. keyboard keypad undo undo redo redo fullscreen × Steps: 0 Reset Conti…" at bounding box center [275, 142] width 360 height 284
click at [202, 105] on div at bounding box center [172, 98] width 110 height 30
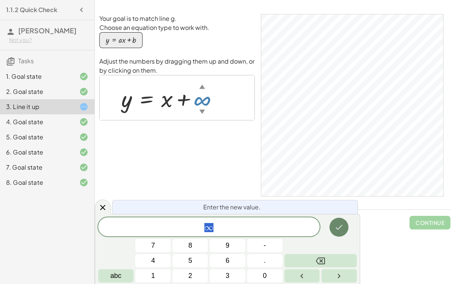
click at [337, 229] on icon "Done" at bounding box center [338, 227] width 9 height 9
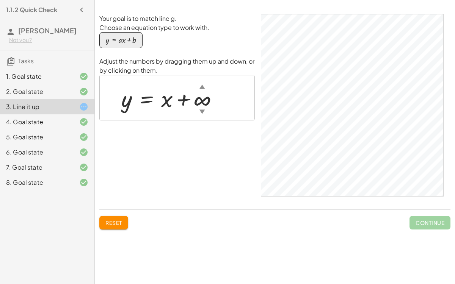
click at [210, 107] on div at bounding box center [172, 98] width 110 height 30
click at [219, 99] on div at bounding box center [180, 98] width 129 height 20
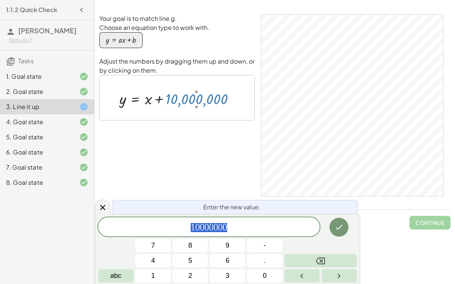
click at [255, 229] on span "1 0 0 0 0 0 0 0" at bounding box center [208, 227] width 221 height 11
click at [337, 231] on icon "Done" at bounding box center [338, 227] width 9 height 9
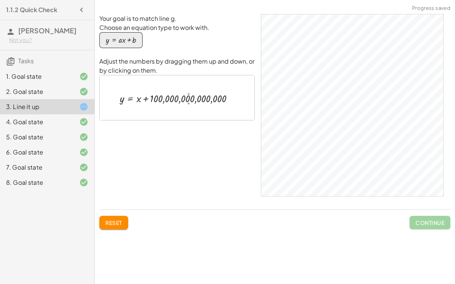
click at [229, 100] on div at bounding box center [180, 98] width 128 height 15
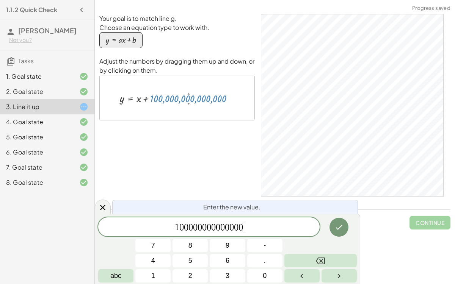
click at [259, 230] on span "1 0 0 0 0 0 0 0 0 0 0 0 0 0 0 ​" at bounding box center [208, 227] width 221 height 11
click at [333, 227] on button "Done" at bounding box center [338, 227] width 19 height 19
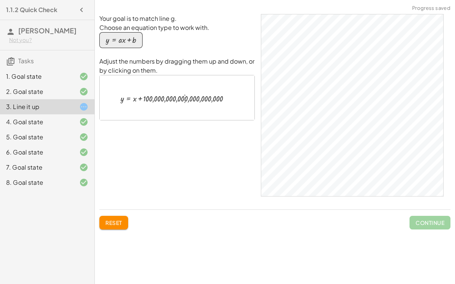
click at [230, 100] on div at bounding box center [180, 98] width 127 height 12
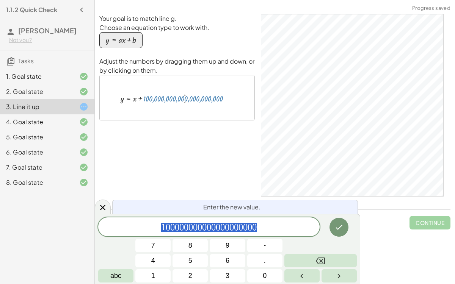
click at [278, 227] on span "1 0 0 0 0 0 0 0 0 0 0 0 0 0 0 0 0 0 0 0 0" at bounding box center [208, 227] width 221 height 11
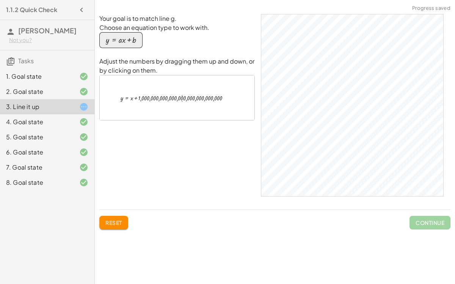
click at [223, 100] on div at bounding box center [180, 98] width 126 height 10
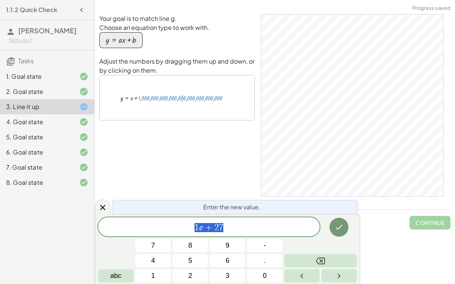
click at [243, 230] on span "1 e + 2 7" at bounding box center [208, 227] width 221 height 11
click at [345, 231] on button "Done" at bounding box center [338, 227] width 19 height 19
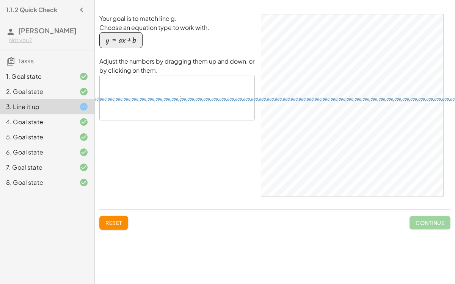
drag, startPoint x: 180, startPoint y: 100, endPoint x: 189, endPoint y: 122, distance: 23.2
click at [189, 122] on div "Your goal is to match line g. Choose an equation type to work with. y = + · a ·…" at bounding box center [176, 108] width 155 height 189
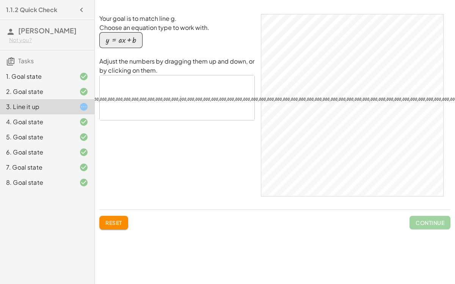
click at [211, 99] on div at bounding box center [180, 98] width 744 height 9
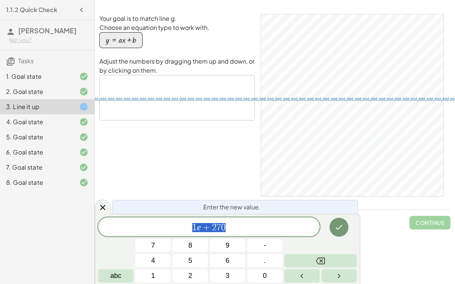
click at [249, 228] on span "1 e + 2 7 0" at bounding box center [208, 227] width 221 height 11
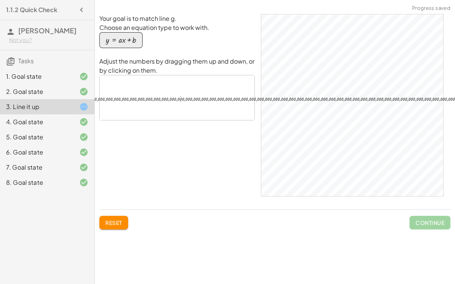
click at [212, 99] on div at bounding box center [179, 98] width 757 height 9
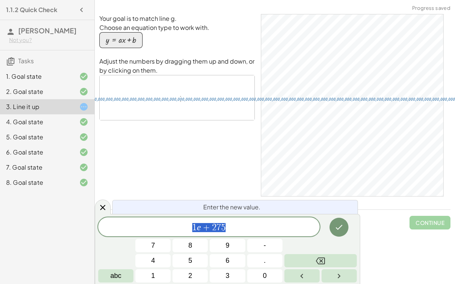
click at [233, 230] on span "1 e + 2 7 5" at bounding box center [208, 227] width 221 height 11
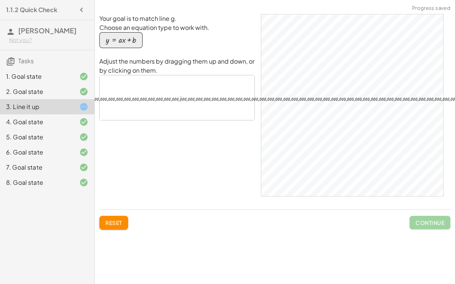
click at [208, 96] on div at bounding box center [179, 98] width 823 height 9
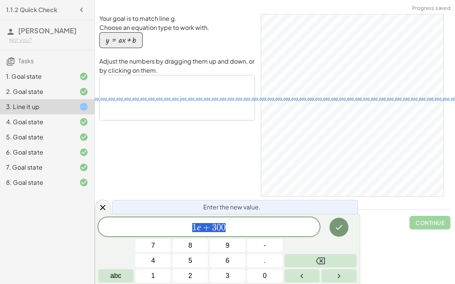
click at [232, 227] on span "1 e + 3 0 0" at bounding box center [208, 227] width 221 height 11
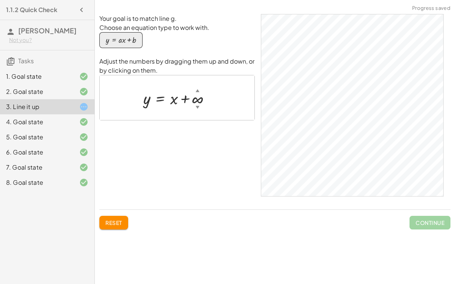
click at [199, 99] on div at bounding box center [179, 97] width 81 height 21
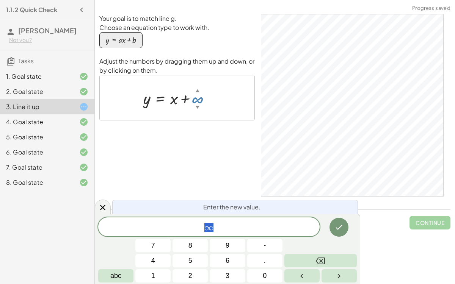
click at [235, 229] on span "∞" at bounding box center [208, 227] width 221 height 11
click at [188, 160] on div "Your goal is to match line g. Choose an equation type to work with. y = + · a ·…" at bounding box center [176, 108] width 155 height 189
